Goal: Check status: Check status

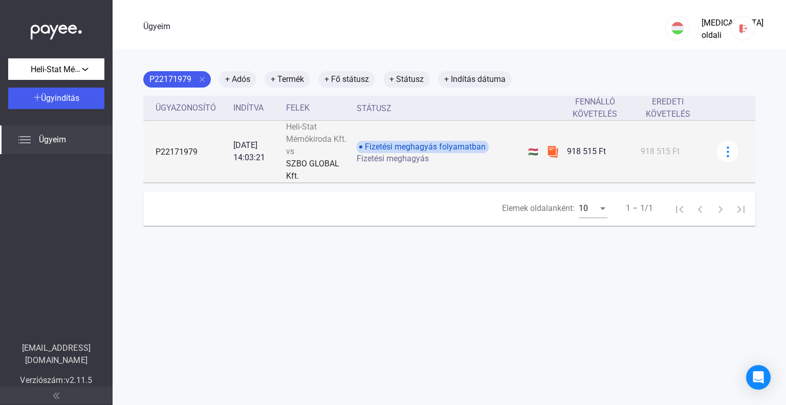
click at [403, 154] on font "Fizetési meghagyás" at bounding box center [393, 158] width 72 height 10
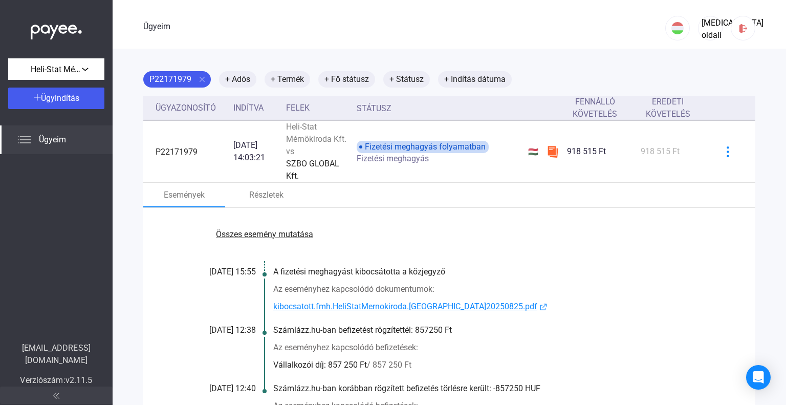
scroll to position [51, 0]
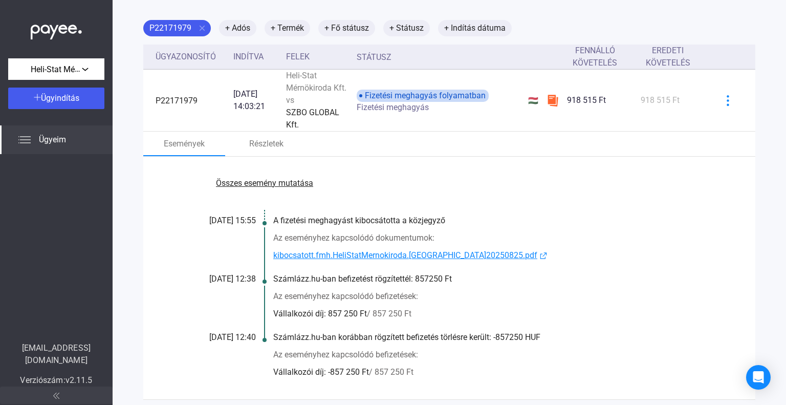
click at [401, 252] on font "kibocsatott.fmh.HeliStatMernokiroda.[GEOGRAPHIC_DATA]20250825.pdf" at bounding box center [405, 255] width 264 height 10
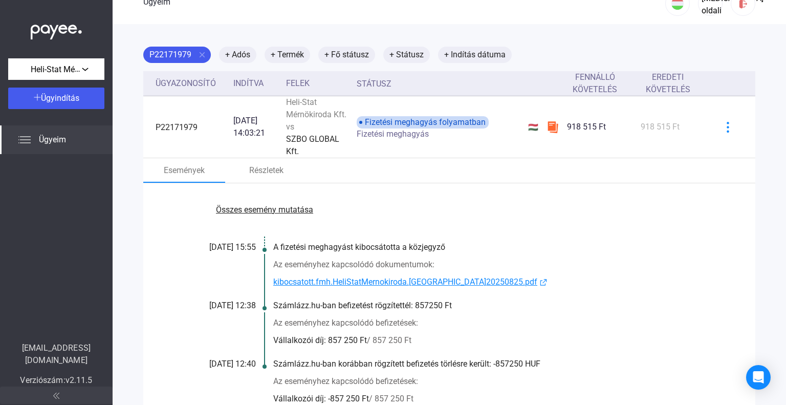
scroll to position [0, 0]
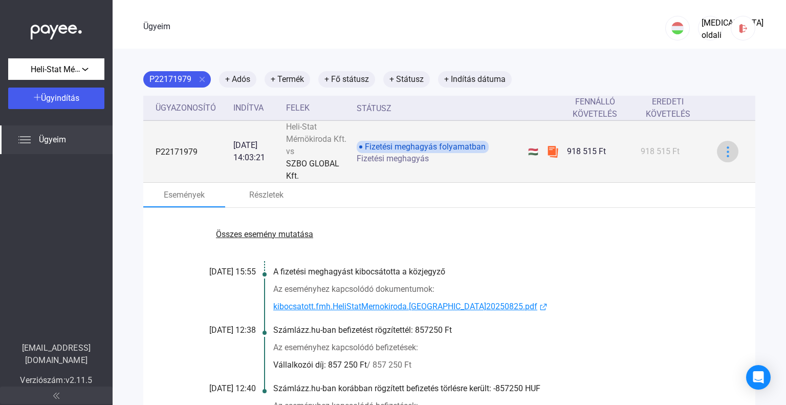
click at [722, 151] on img at bounding box center [727, 151] width 11 height 11
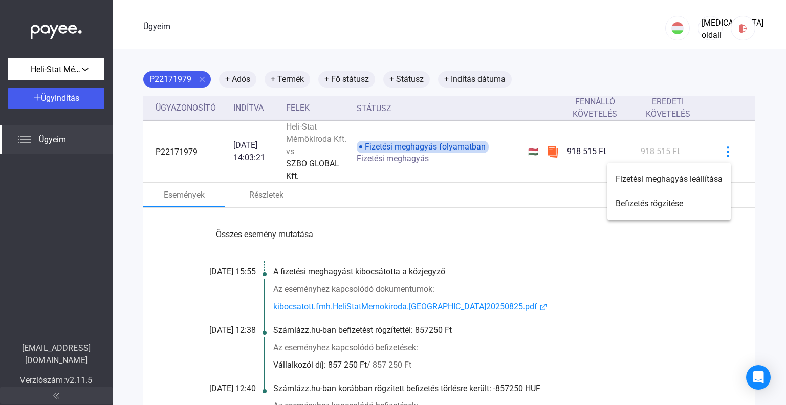
click at [679, 286] on div at bounding box center [393, 202] width 786 height 405
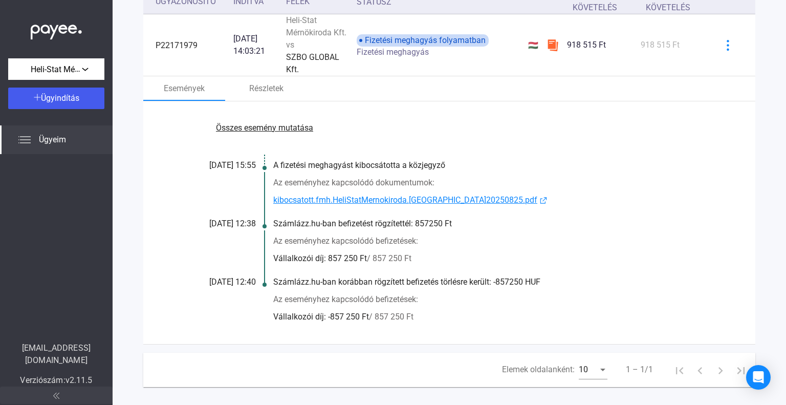
scroll to position [123, 0]
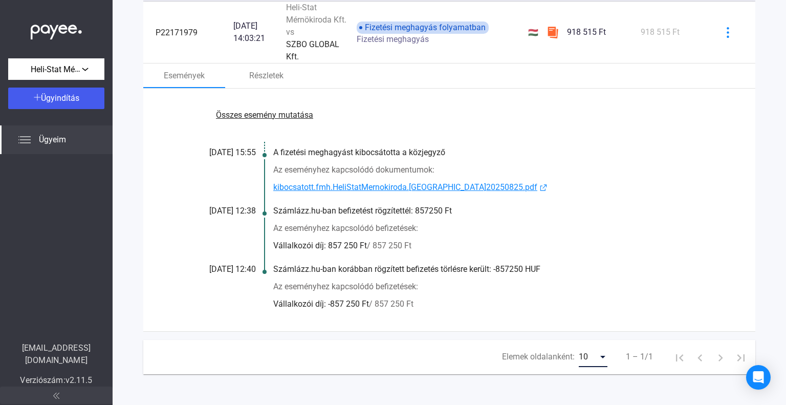
click at [600, 358] on div "Elemek oldalanként:" at bounding box center [602, 357] width 5 height 3
click at [585, 374] on span "25" at bounding box center [585, 375] width 29 height 13
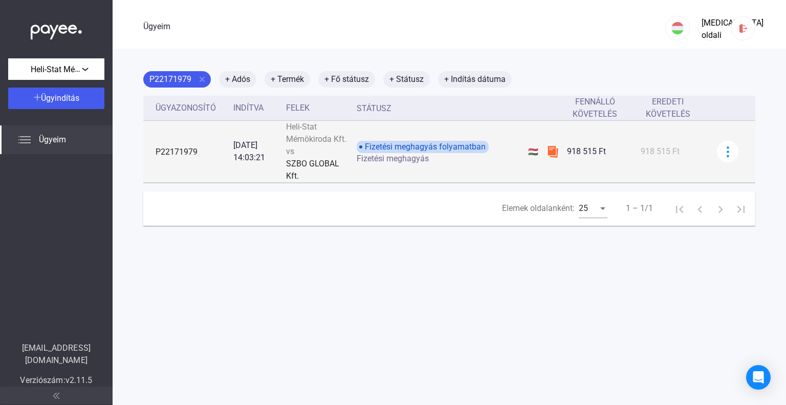
click at [409, 161] on font "Fizetési meghagyás" at bounding box center [393, 158] width 72 height 10
